Goal: Task Accomplishment & Management: Manage account settings

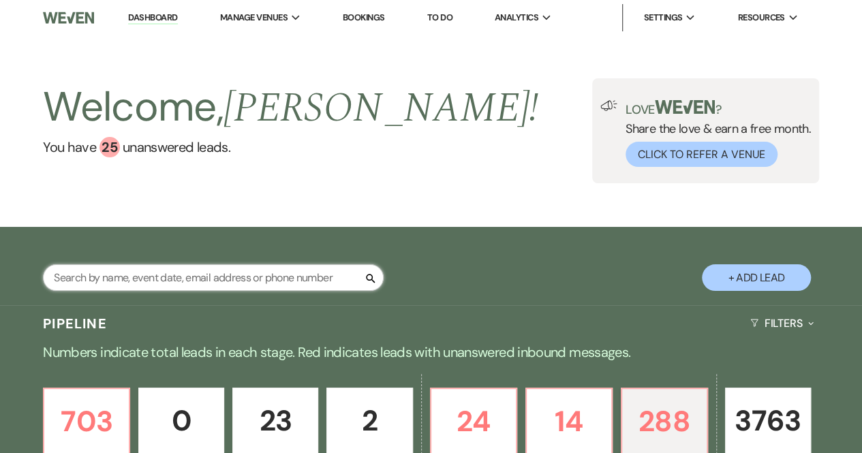
click at [209, 281] on input "text" at bounding box center [213, 277] width 341 height 27
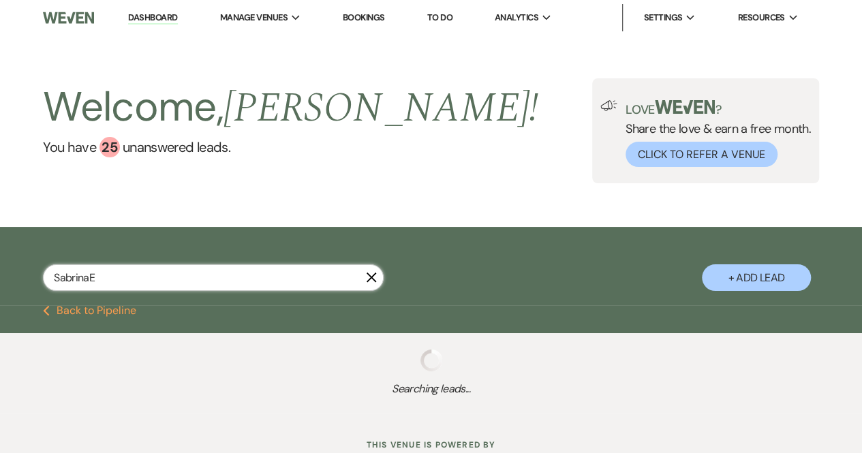
type input "SabrinaEl"
select select "6"
select select "8"
select select "5"
select select "8"
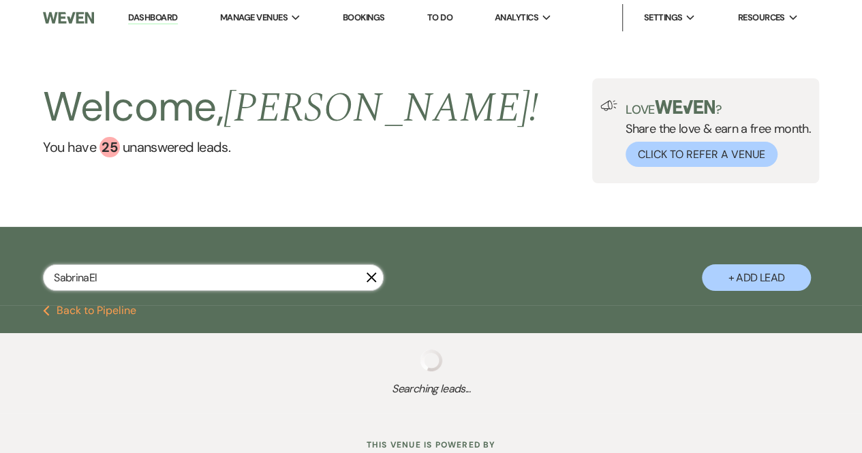
select select "5"
select select "8"
select select "5"
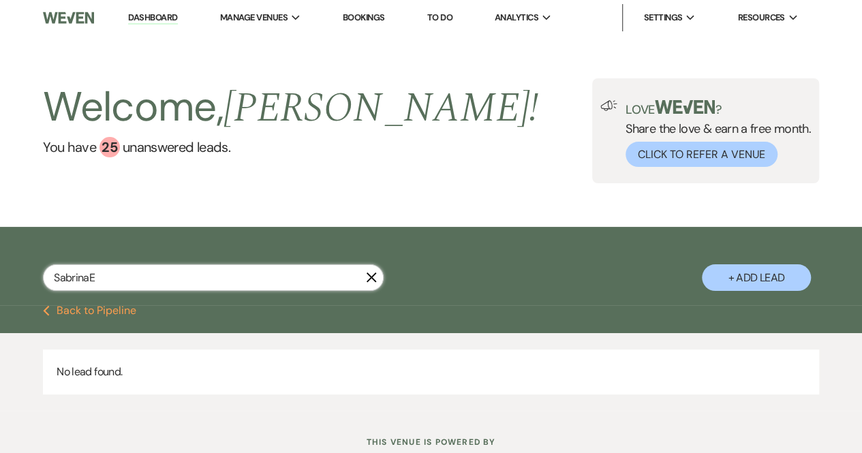
type input "[PERSON_NAME]"
select select "6"
select select "8"
select select "5"
select select "8"
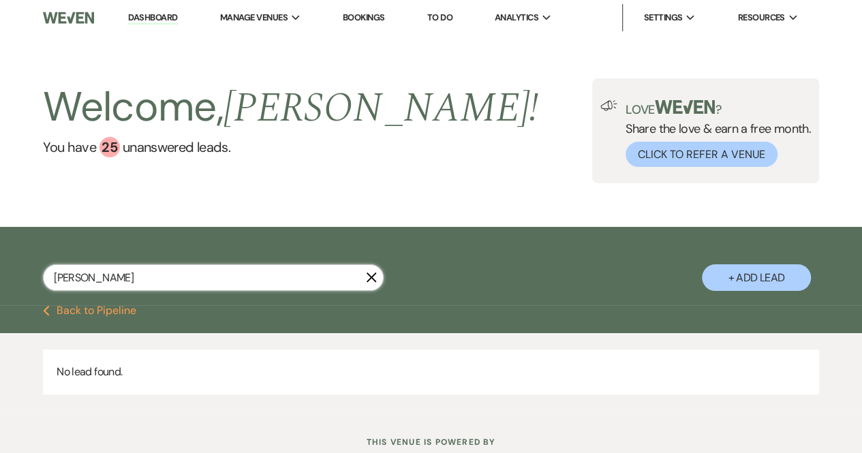
select select "5"
select select "8"
select select "5"
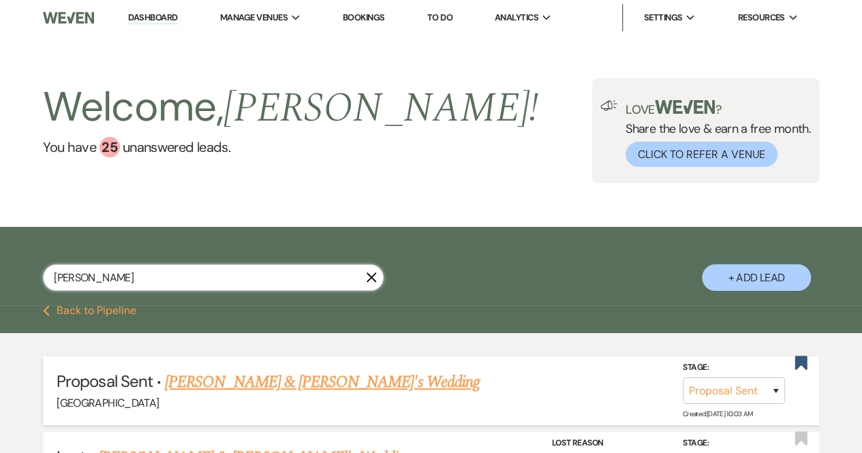
type input "[PERSON_NAME]"
click at [256, 382] on link "[PERSON_NAME] & [PERSON_NAME]'s Wedding" at bounding box center [322, 382] width 315 height 25
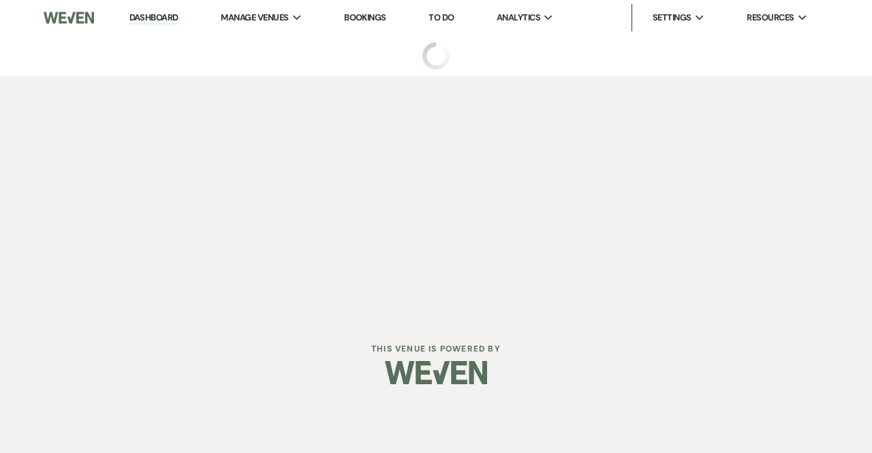
select select "6"
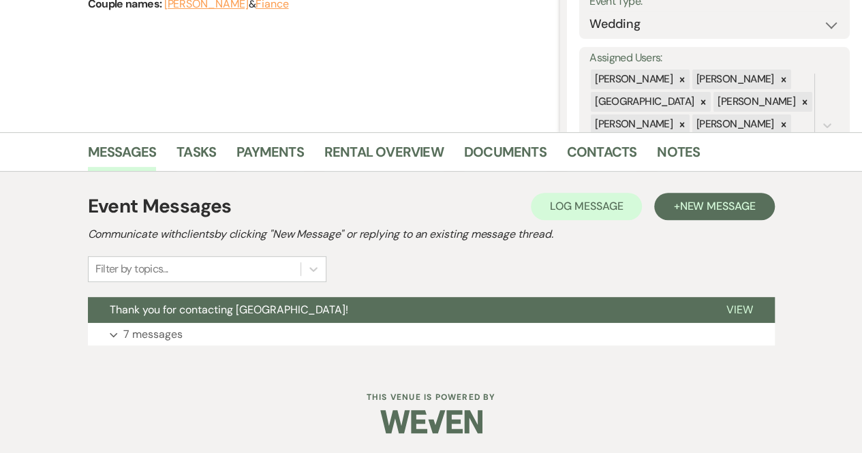
scroll to position [209, 0]
click at [168, 330] on p "7 messages" at bounding box center [152, 335] width 59 height 18
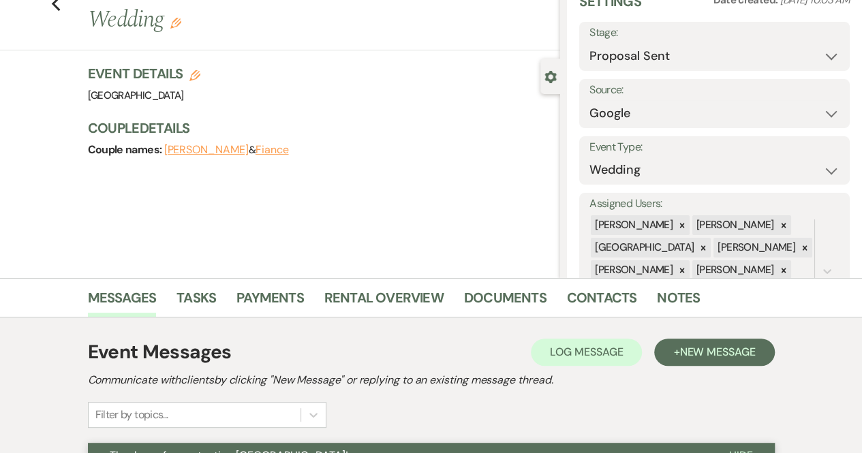
scroll to position [22, 0]
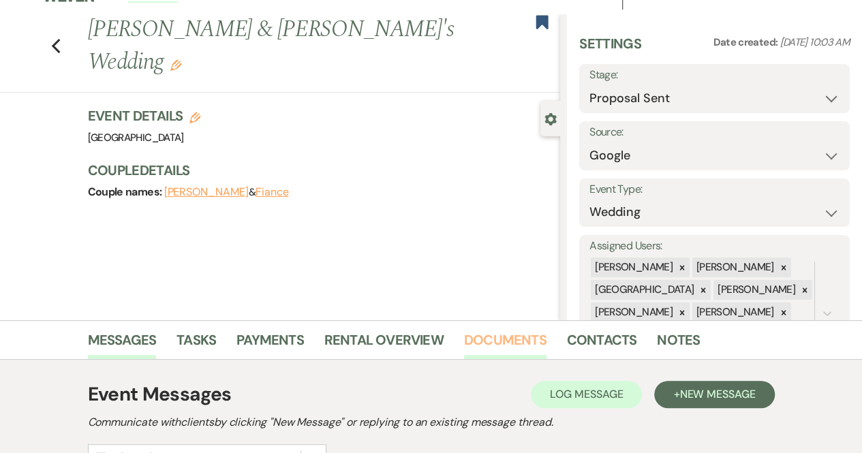
click at [504, 340] on link "Documents" at bounding box center [505, 344] width 82 height 30
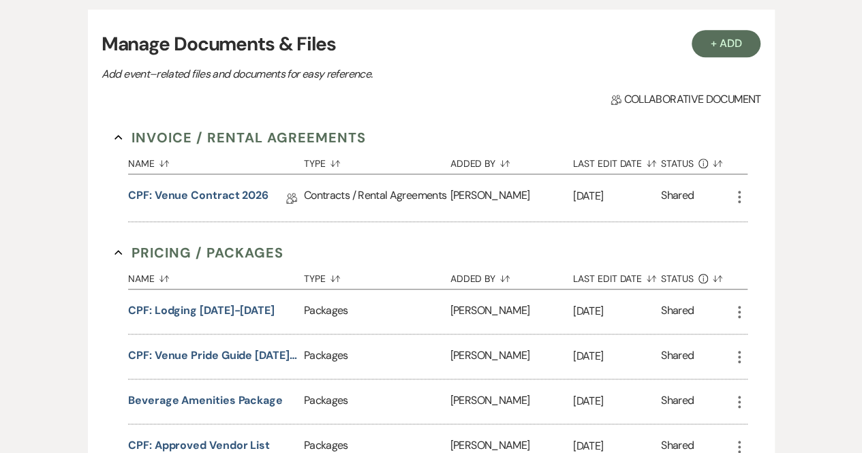
scroll to position [386, 0]
click at [233, 194] on link "CPF: Venue Contract 2026" at bounding box center [198, 197] width 140 height 21
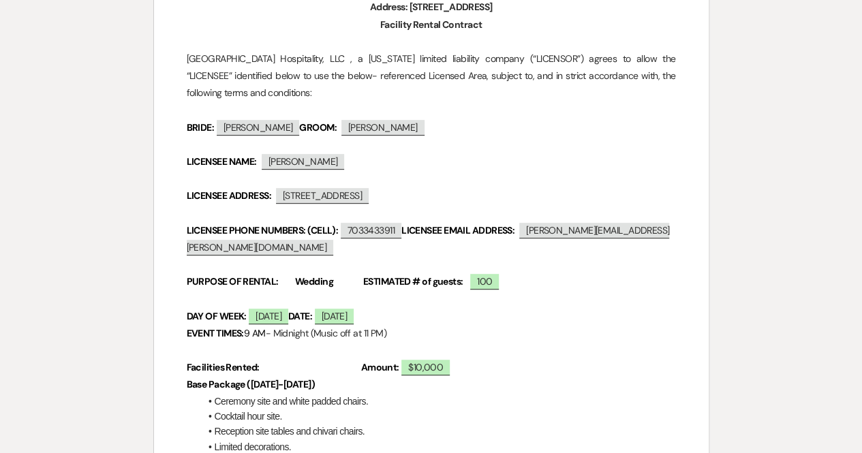
scroll to position [181, 0]
